Goal: Check status

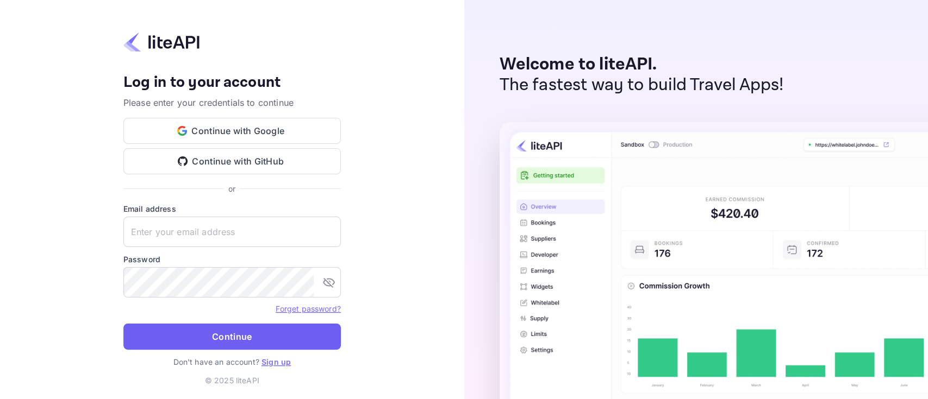
type input "[PERSON_NAME][EMAIL_ADDRESS][DOMAIN_NAME]"
click at [229, 299] on button "Continue" at bounding box center [231, 337] width 217 height 26
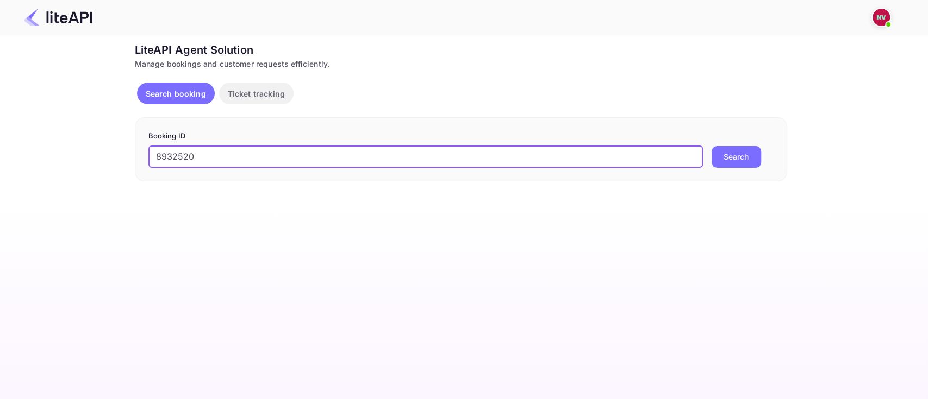
type input "8932520"
click at [711, 146] on button "Search" at bounding box center [735, 157] width 49 height 22
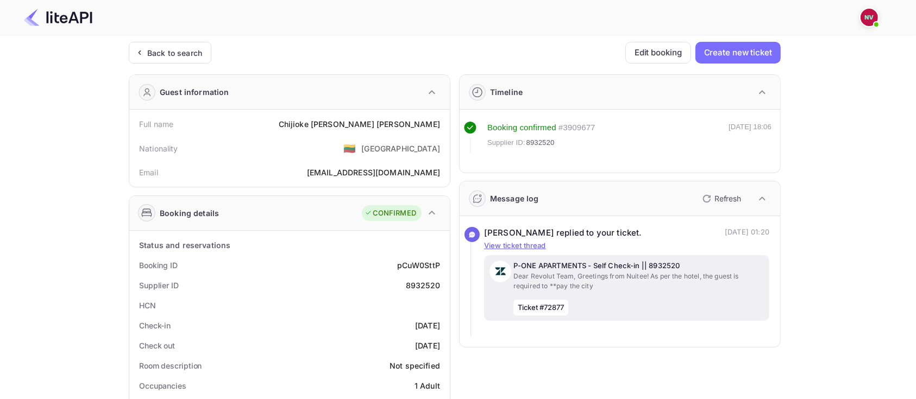
click at [604, 277] on p "Dear Revolut Team, Greetings from Nuitee! As per the hotel, the guest is requir…" at bounding box center [639, 282] width 251 height 20
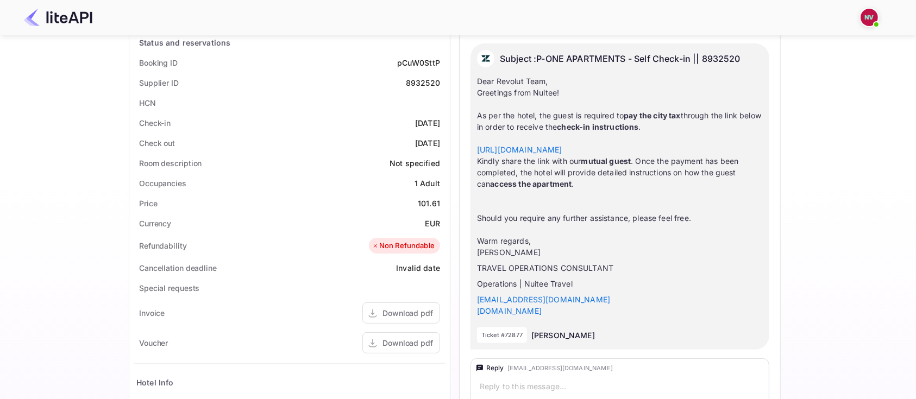
scroll to position [191, 0]
